Goal: Task Accomplishment & Management: Manage account settings

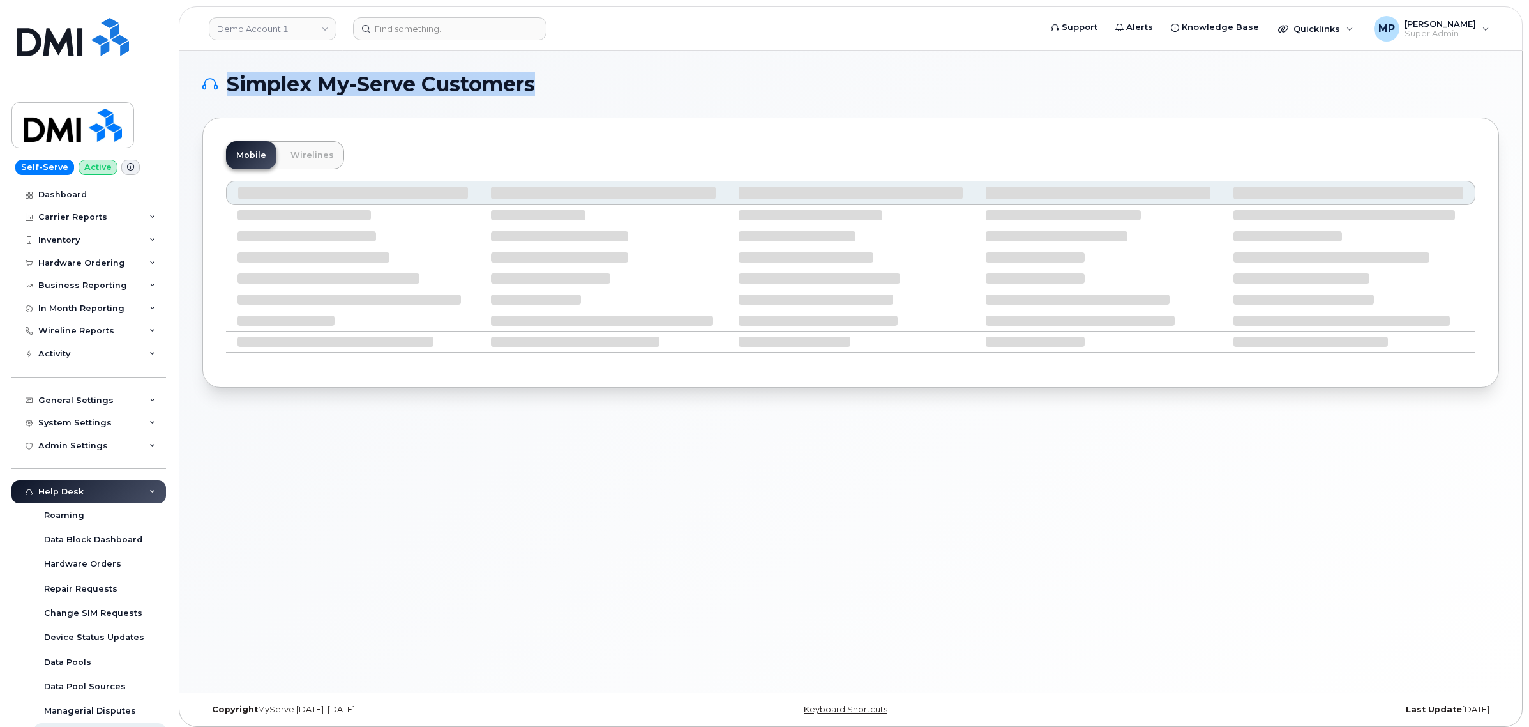
drag, startPoint x: 547, startPoint y: 85, endPoint x: 230, endPoint y: 88, distance: 316.8
click at [230, 88] on h1 "Simplex My-Serve Customers" at bounding box center [847, 84] width 1291 height 20
click at [607, 78] on h1 "Simplex My-Serve Customers" at bounding box center [847, 84] width 1291 height 20
click at [289, 24] on link "Demo Account 1" at bounding box center [273, 28] width 128 height 23
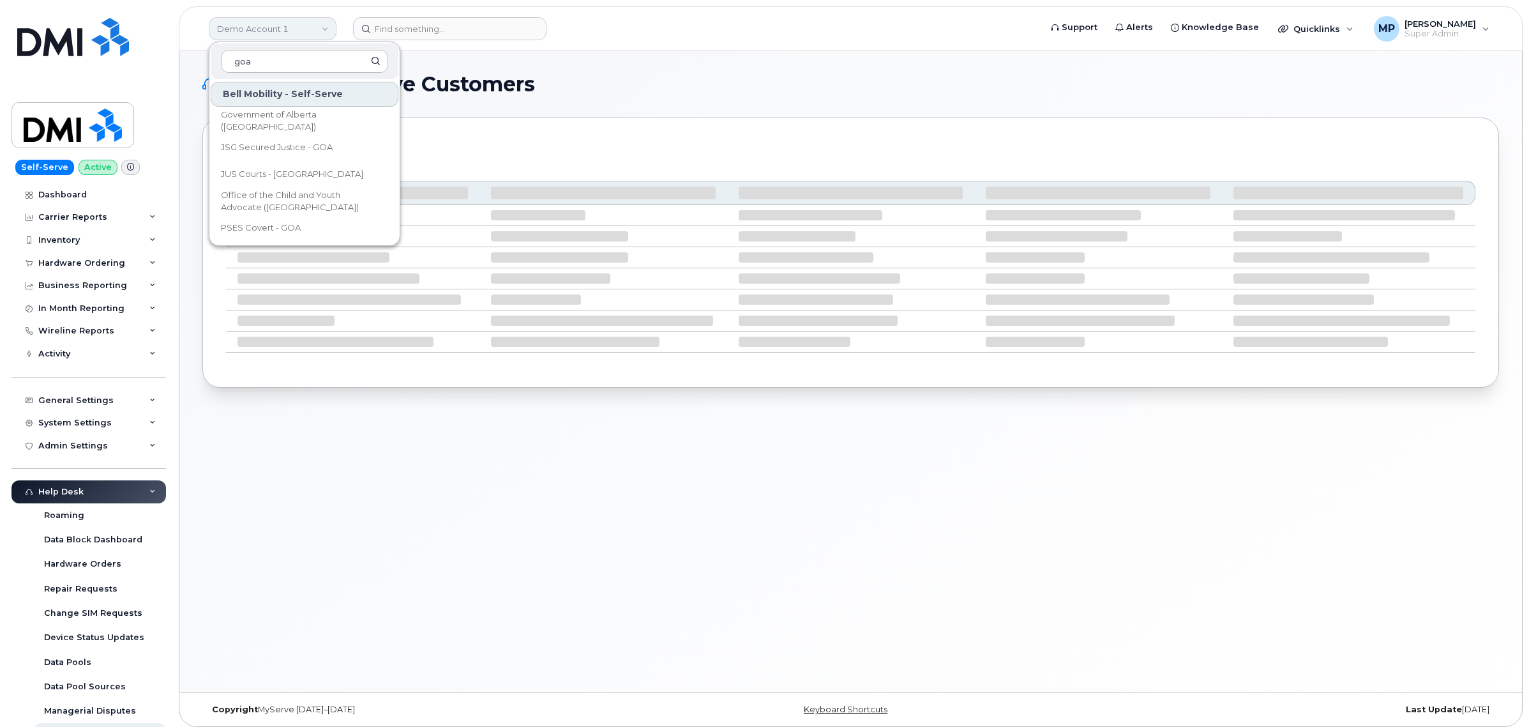
type input "goa"
click at [269, 118] on span "Government of Alberta ([GEOGRAPHIC_DATA])" at bounding box center [294, 121] width 147 height 25
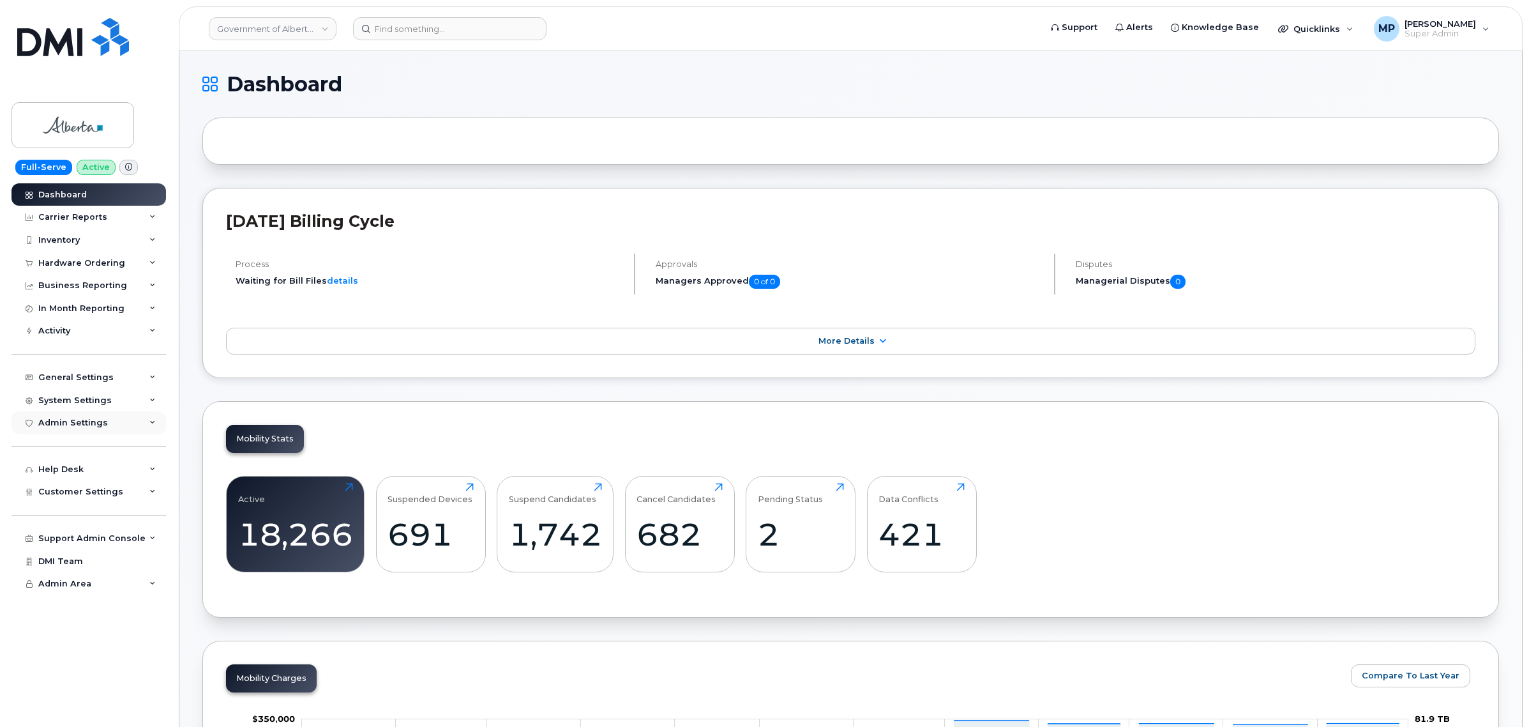
click at [65, 427] on div "Admin Settings" at bounding box center [73, 423] width 70 height 10
click at [74, 566] on span "Customer Settings" at bounding box center [80, 565] width 85 height 10
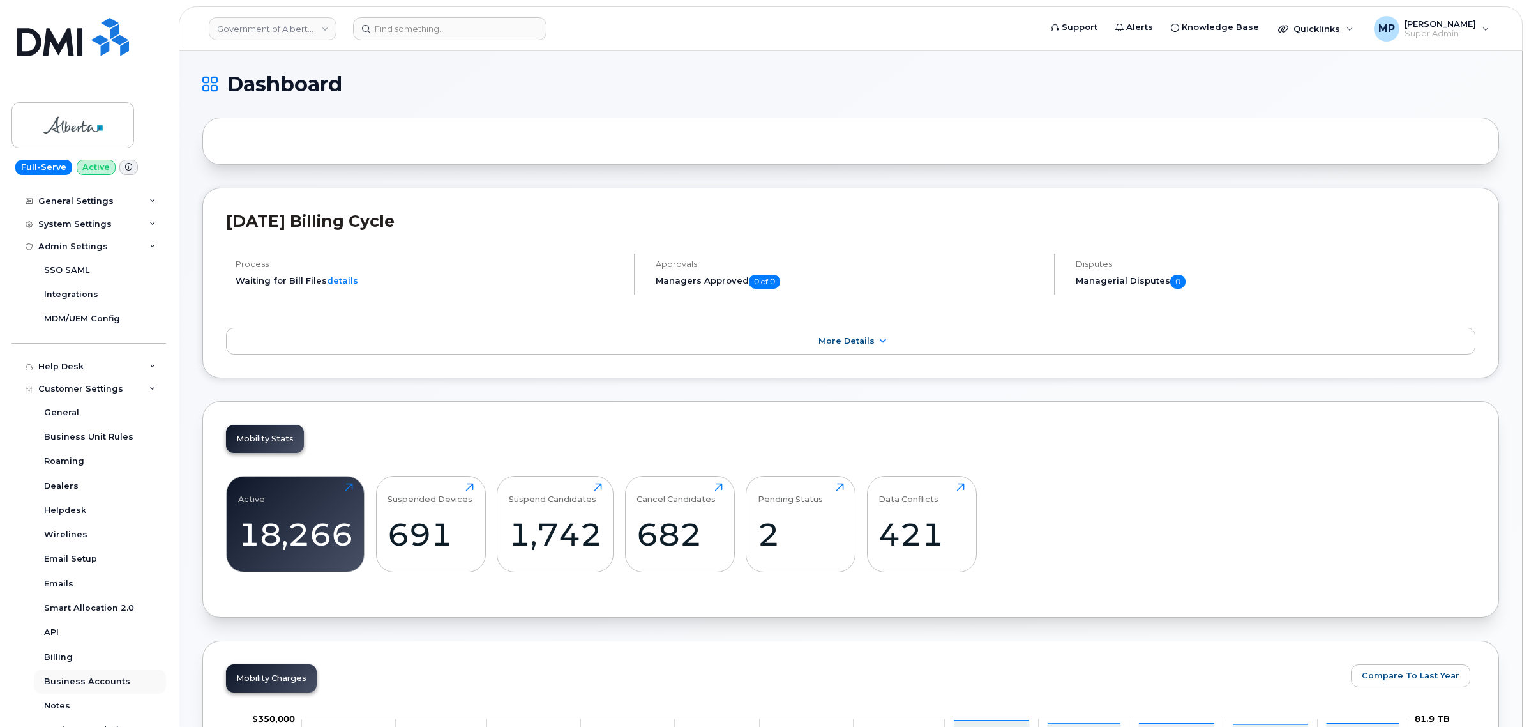
scroll to position [337, 0]
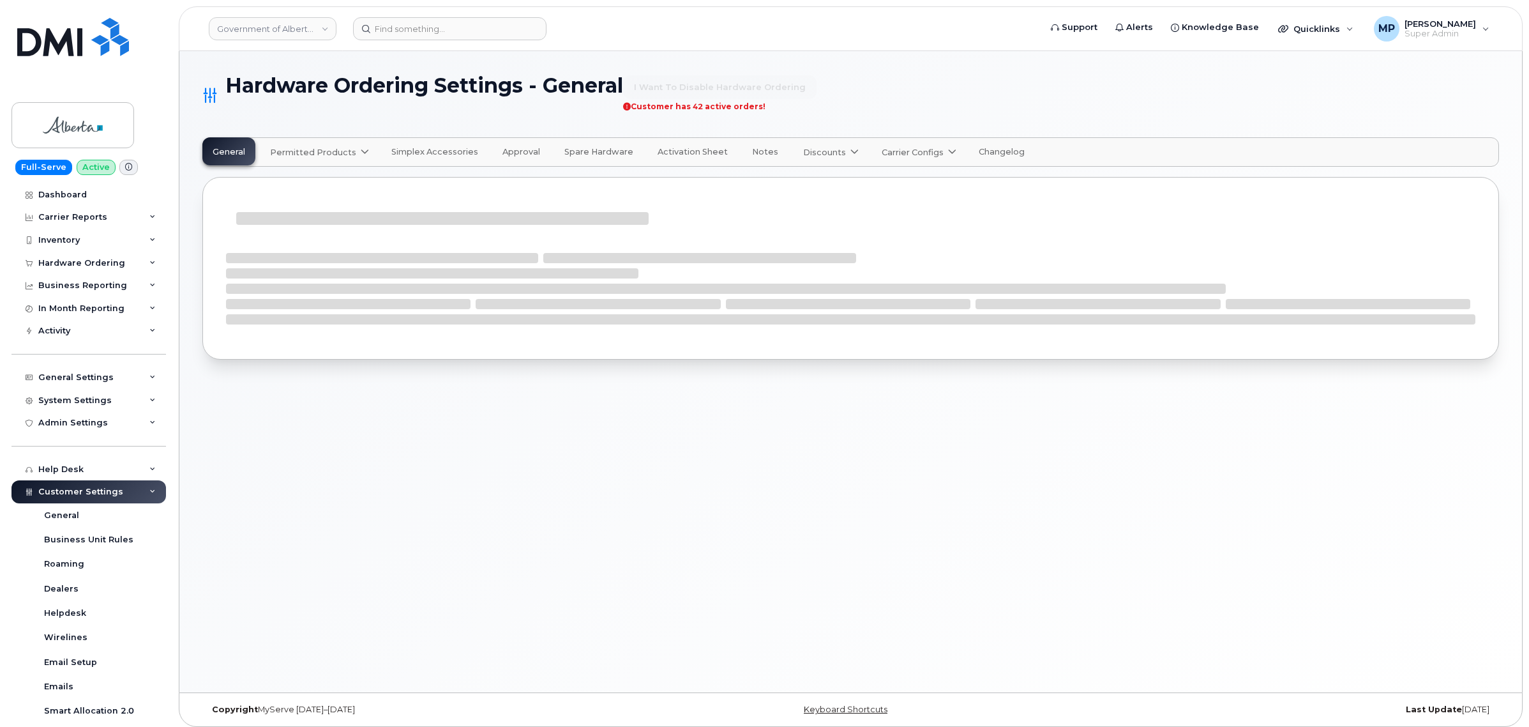
select select "admins"
